Goal: Task Accomplishment & Management: Complete application form

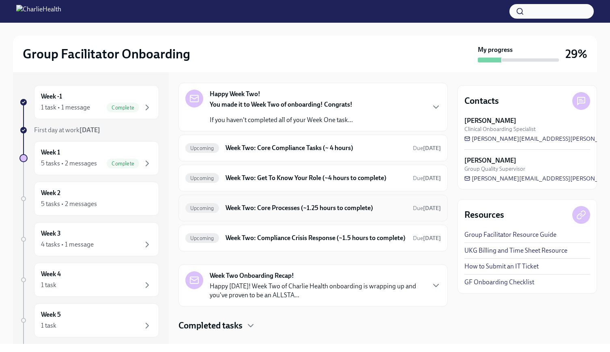
scroll to position [47, 0]
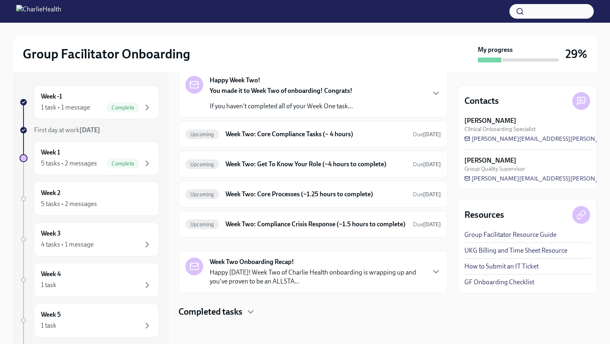
click at [232, 310] on h4 "Completed tasks" at bounding box center [211, 312] width 64 height 12
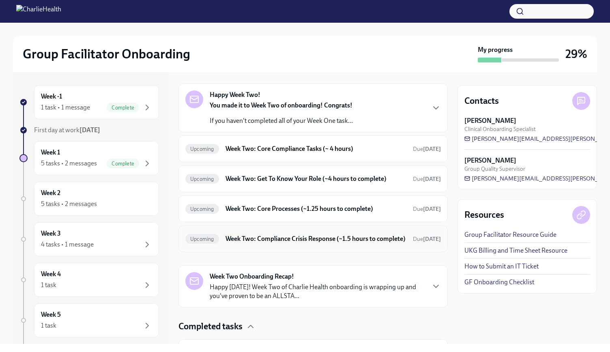
scroll to position [0, 0]
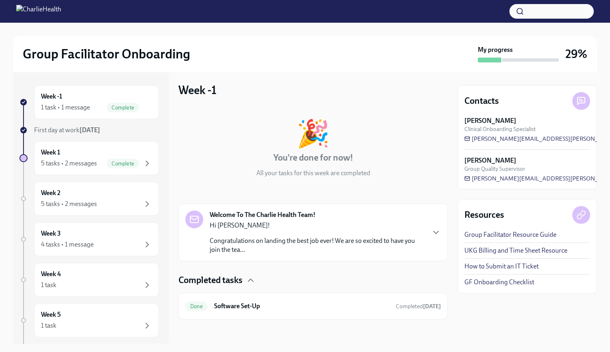
scroll to position [3, 0]
click at [431, 235] on icon "button" at bounding box center [436, 232] width 10 height 10
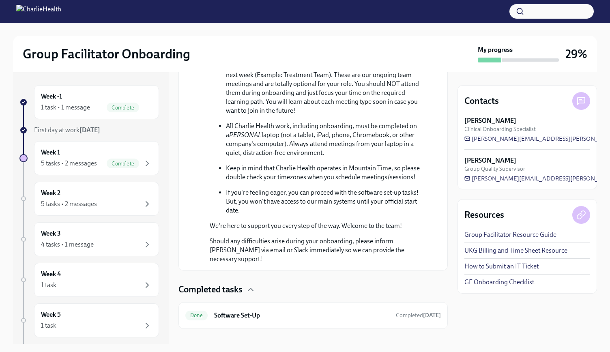
scroll to position [425, 0]
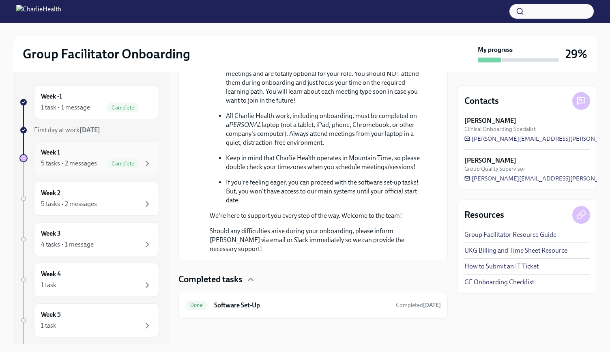
click at [81, 170] on div "Week 1 5 tasks • 2 messages Complete" at bounding box center [96, 158] width 125 height 34
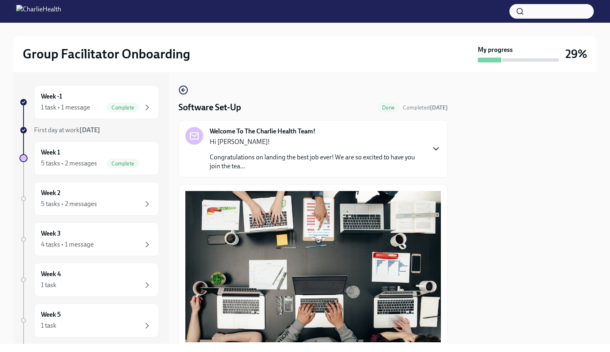
click at [432, 148] on icon "button" at bounding box center [436, 149] width 10 height 10
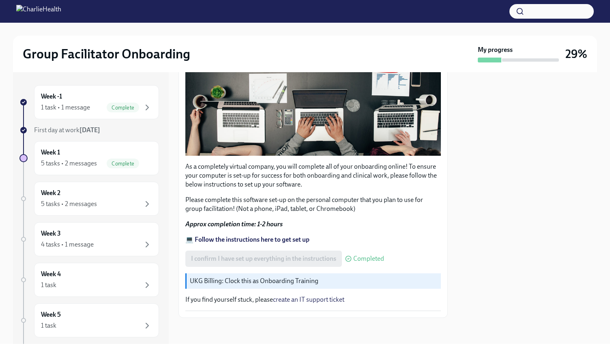
scroll to position [624, 0]
click at [144, 108] on icon "button" at bounding box center [147, 108] width 10 height 10
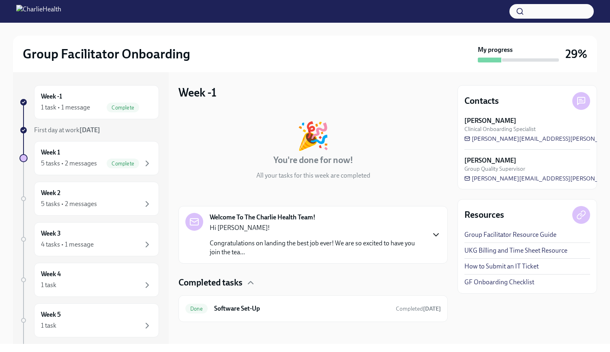
click at [431, 239] on icon "button" at bounding box center [436, 235] width 10 height 10
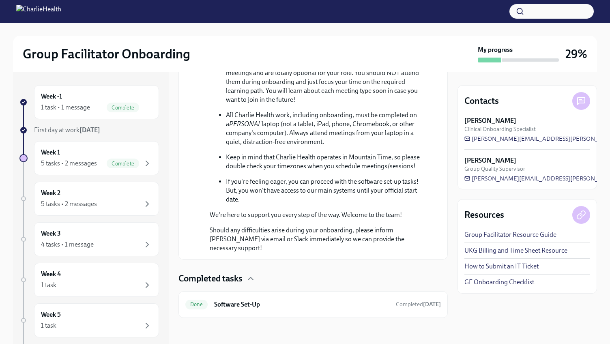
scroll to position [446, 0]
click at [125, 163] on span "Complete" at bounding box center [123, 164] width 32 height 6
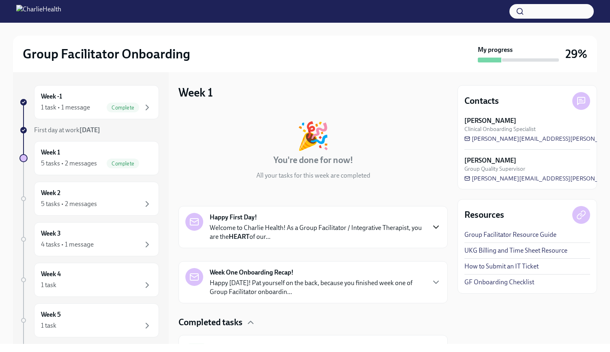
click at [431, 227] on icon "button" at bounding box center [436, 227] width 10 height 10
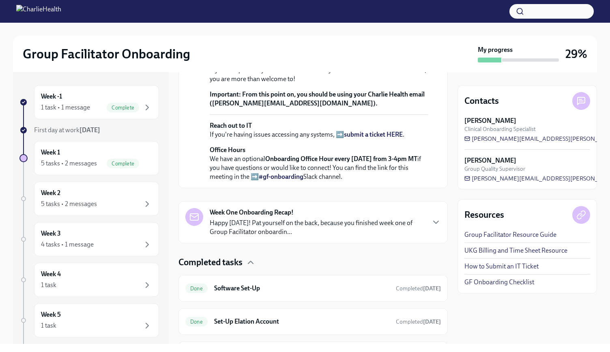
scroll to position [365, 0]
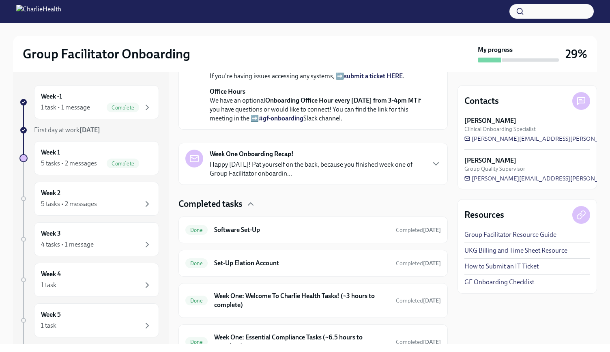
click at [408, 178] on p "Happy Friday! Pat yourself on the back, because you finished week one of Group …" at bounding box center [317, 169] width 215 height 18
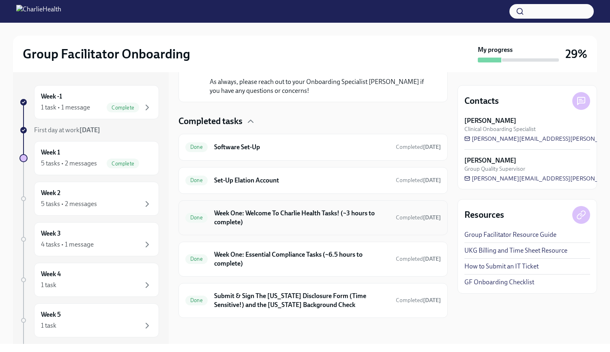
scroll to position [962, 0]
